Goal: Task Accomplishment & Management: Use online tool/utility

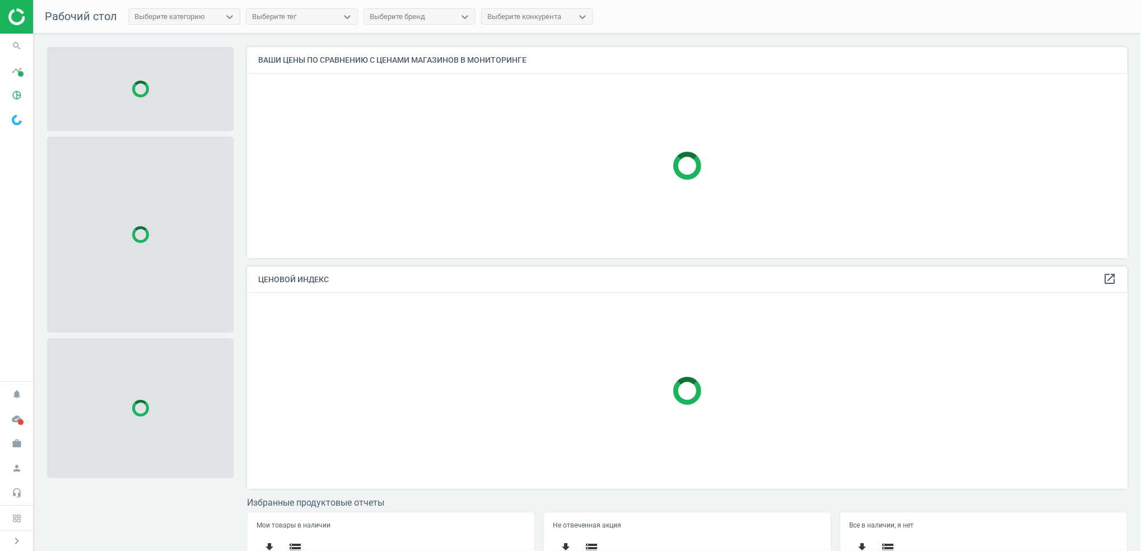
scroll to position [234, 892]
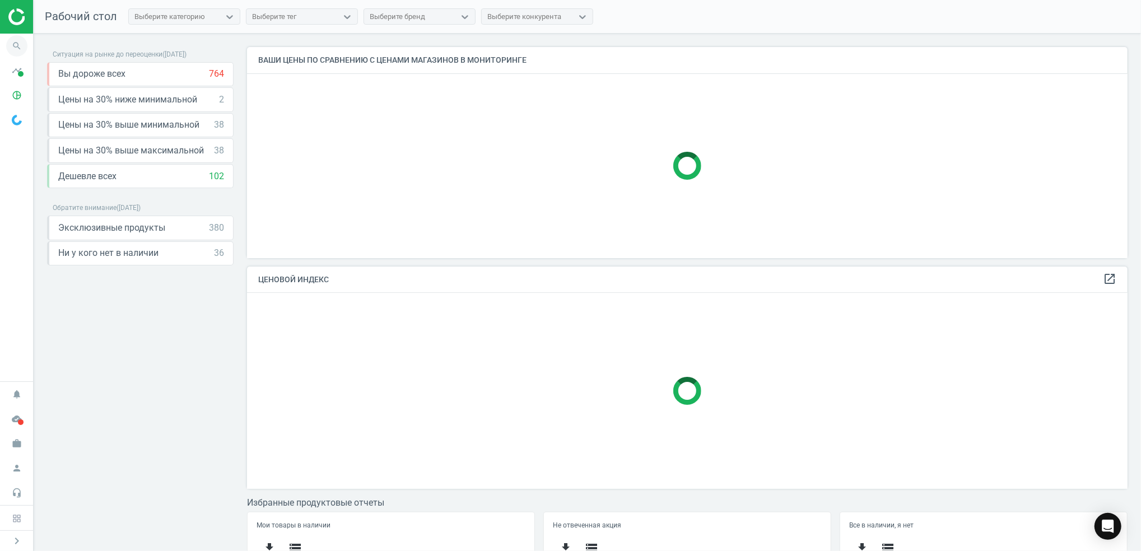
click at [18, 46] on icon "search" at bounding box center [16, 45] width 21 height 21
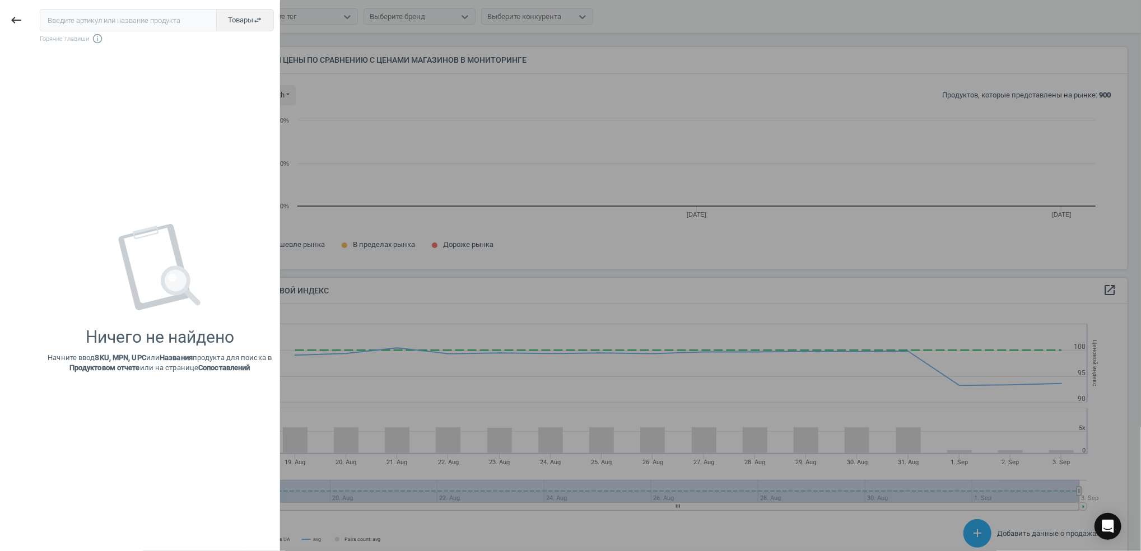
scroll to position [245, 892]
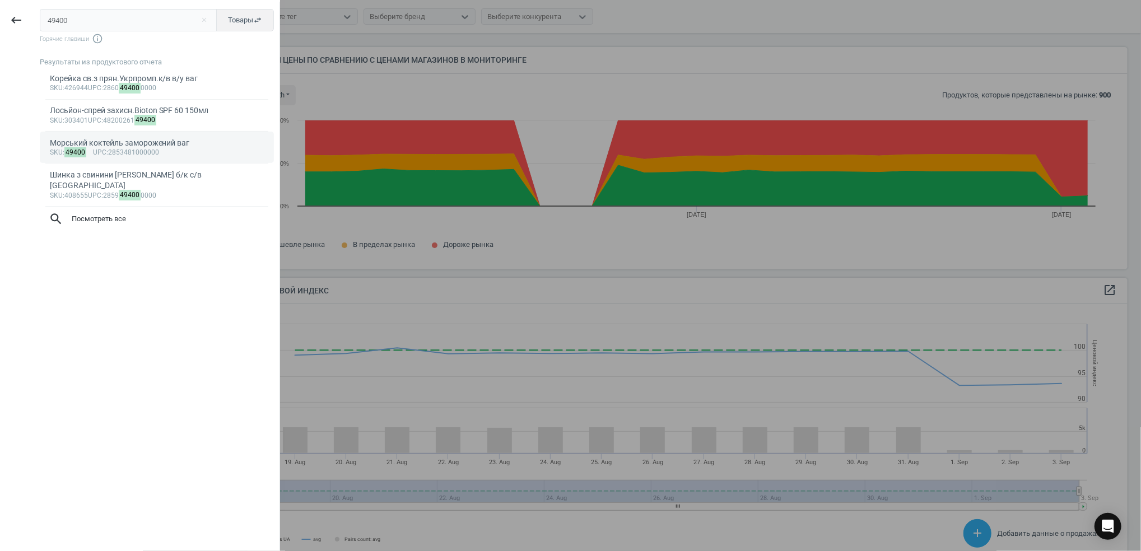
type input "49400"
click at [156, 154] on div "sku : 49400 upc :2853481000000" at bounding box center [157, 152] width 215 height 9
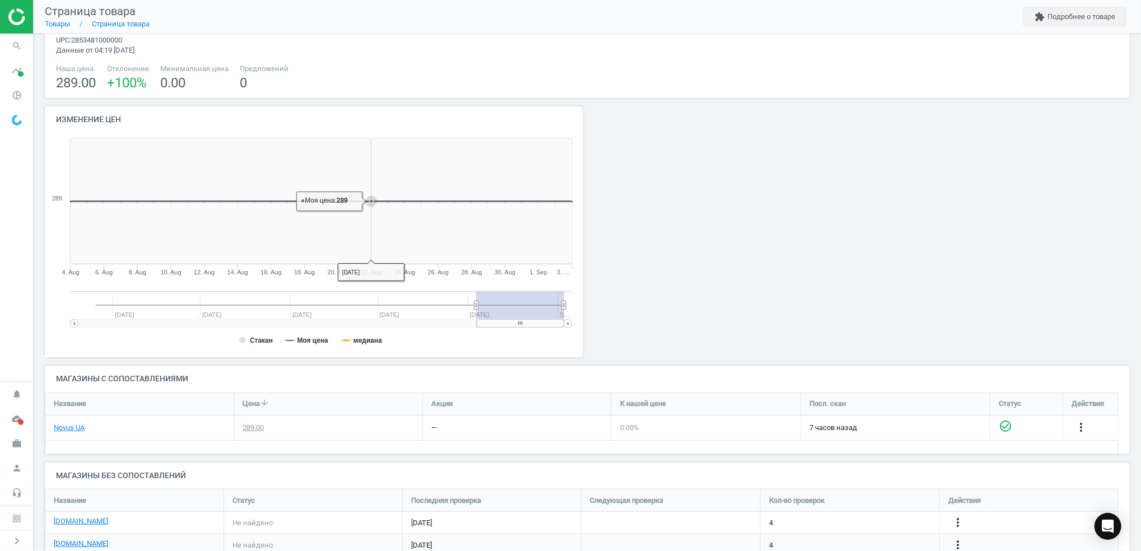
scroll to position [85, 0]
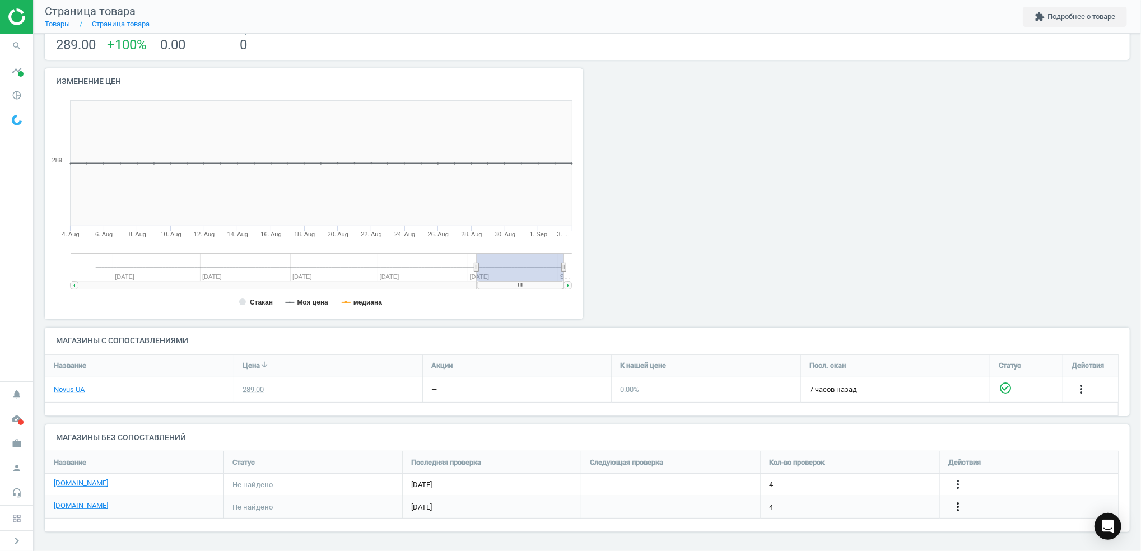
click at [964, 509] on icon "more_vert" at bounding box center [957, 506] width 13 height 13
click at [866, 503] on link "Изменить ссылку/опцию" at bounding box center [869, 502] width 153 height 17
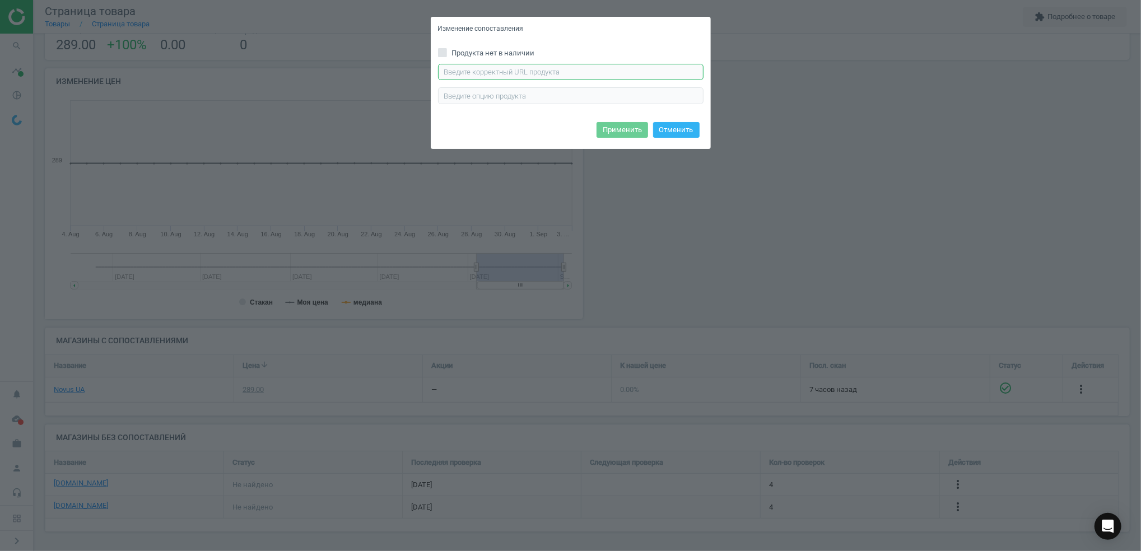
click at [460, 69] on input "text" at bounding box center [571, 72] width 266 height 17
paste input "[URL][DOMAIN_NAME]"
type input "[URL][DOMAIN_NAME]"
click at [616, 132] on button "Применить" at bounding box center [623, 130] width 52 height 16
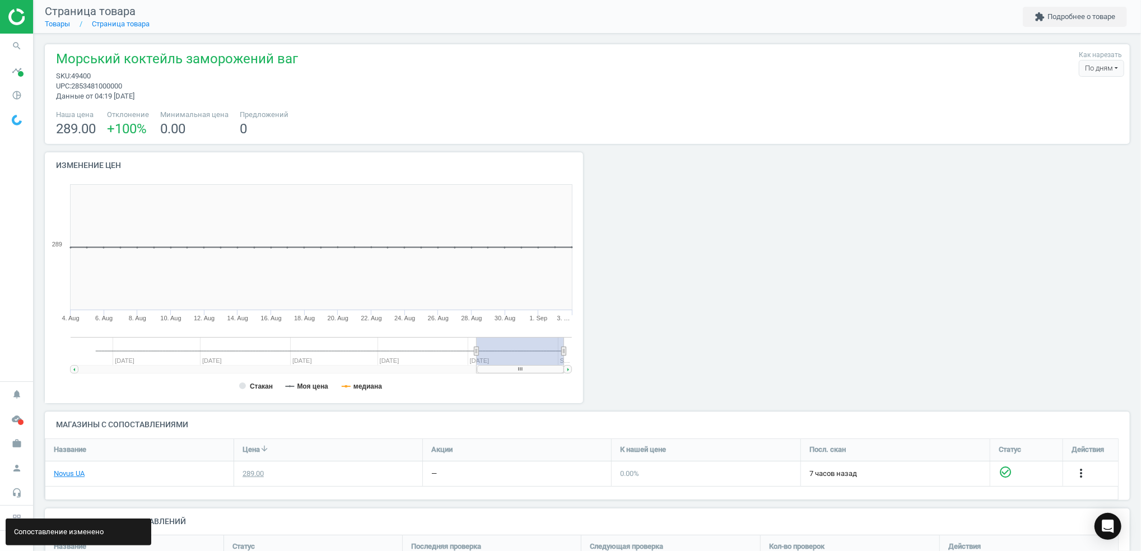
scroll to position [0, 0]
click at [17, 48] on icon "search" at bounding box center [16, 45] width 21 height 21
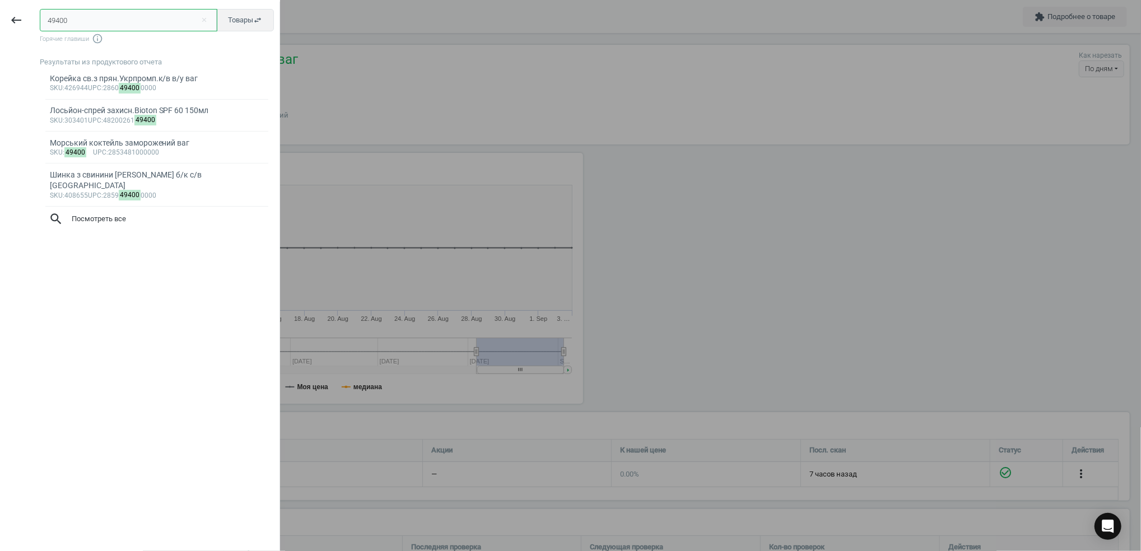
drag, startPoint x: 78, startPoint y: 23, endPoint x: -3, endPoint y: 21, distance: 81.2
click at [0, 21] on html "Group 2 Created with Sketch. ic/cloud_download/grey600 Created with Sketch. gra…" at bounding box center [570, 275] width 1141 height 551
paste input "1937"
type input "19370"
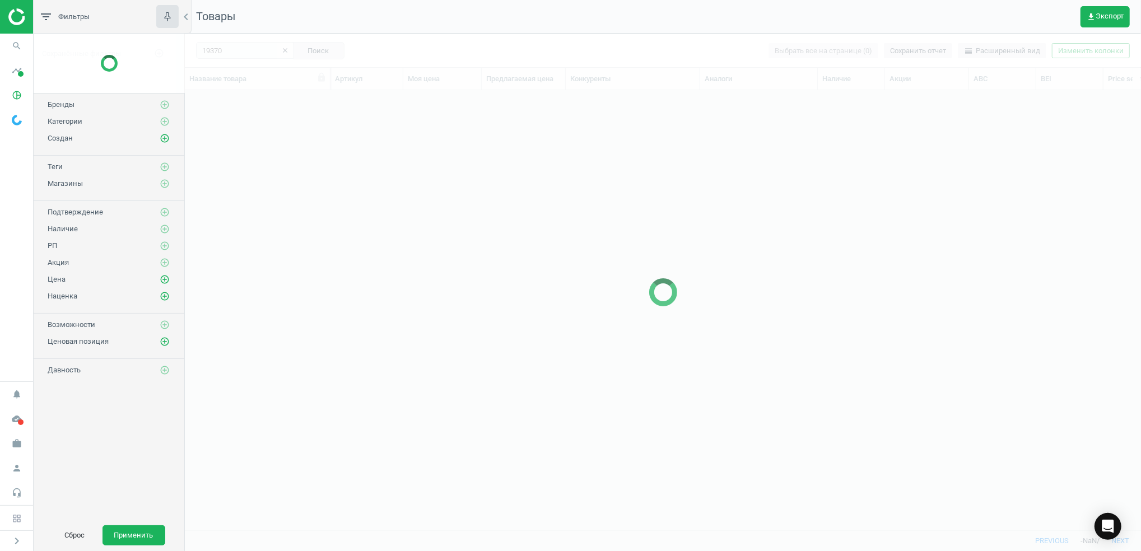
scroll to position [417, 945]
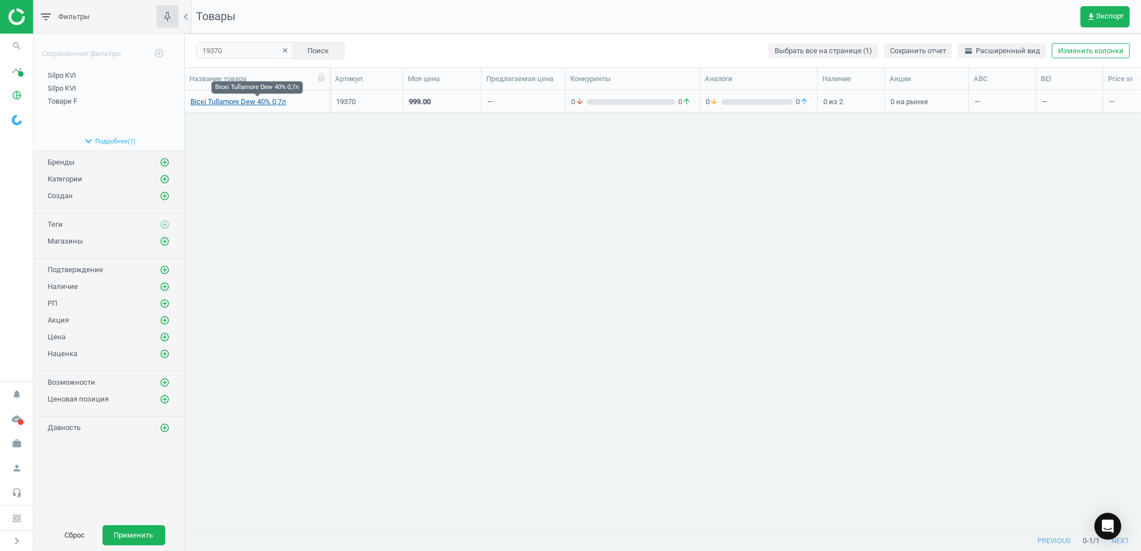
click at [236, 99] on link "Віскі Tullamore Dew 40% 0,7л" at bounding box center [238, 102] width 96 height 10
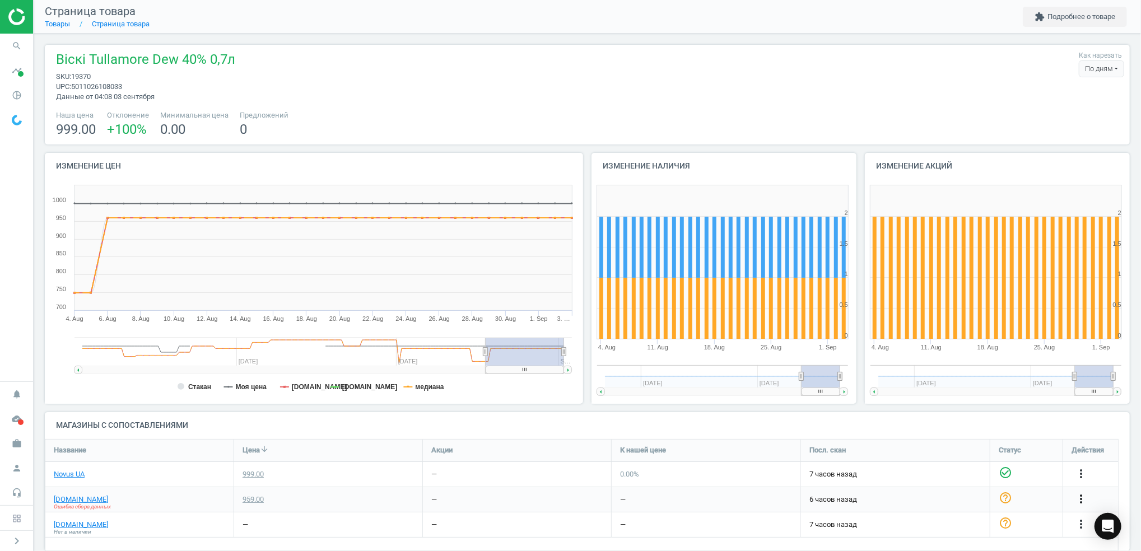
click at [1078, 499] on icon "more_vert" at bounding box center [1080, 498] width 13 height 13
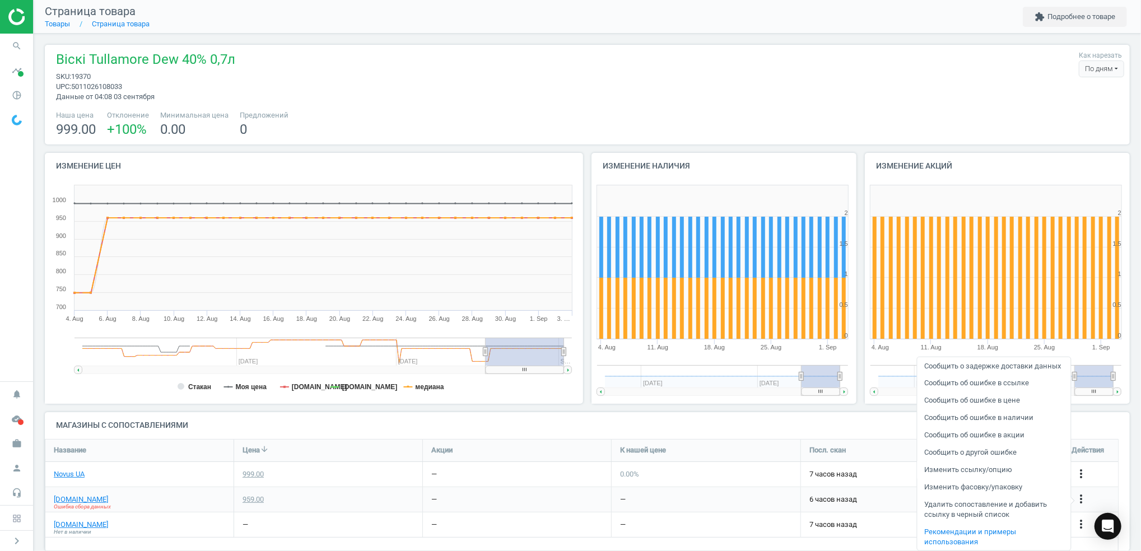
click at [982, 473] on link "Изменить ссылку/опцию" at bounding box center [993, 469] width 153 height 17
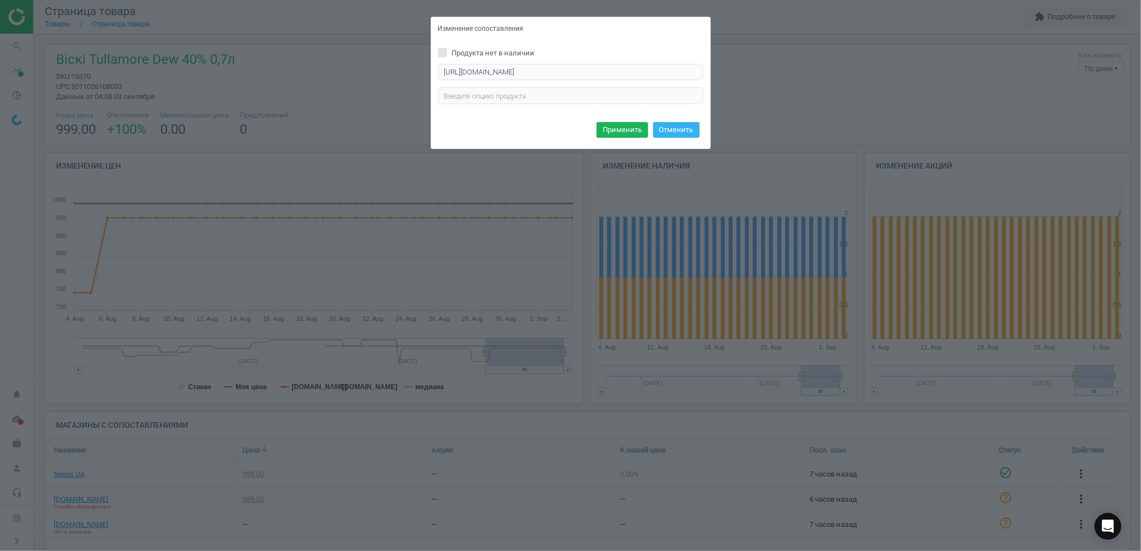
click at [456, 346] on div "Изменение сопоставления Продукта нет в наличии [URL][DOMAIN_NAME] Введите прави…" at bounding box center [570, 275] width 1141 height 551
